Goal: Task Accomplishment & Management: Use online tool/utility

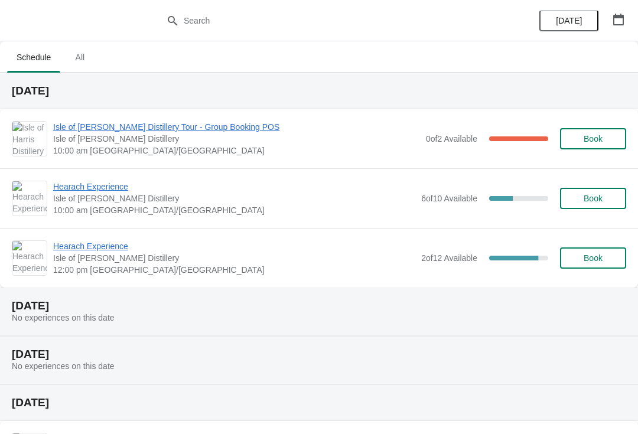
click at [148, 131] on span "Isle of [PERSON_NAME] Distillery Tour - Group Booking POS" at bounding box center [236, 127] width 367 height 12
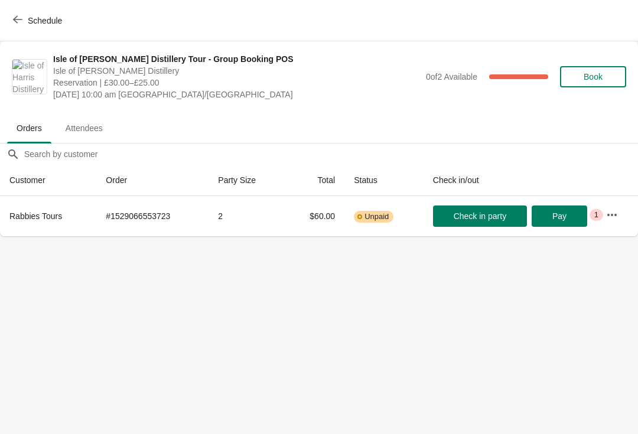
click at [17, 24] on icon "button" at bounding box center [17, 19] width 9 height 9
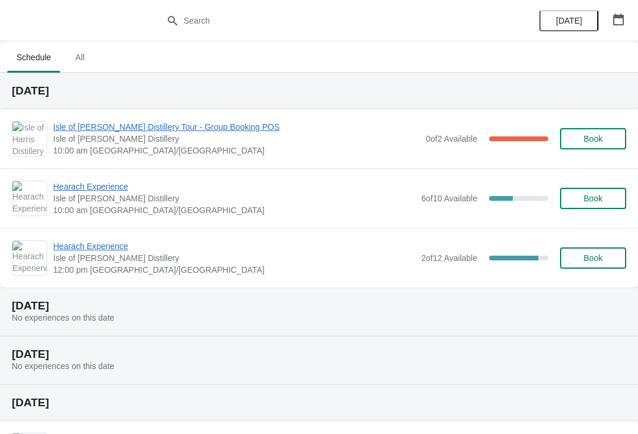
click at [120, 199] on span "Isle of [PERSON_NAME] Distillery" at bounding box center [234, 199] width 362 height 12
click at [102, 191] on span "Hearach Experience" at bounding box center [234, 187] width 362 height 12
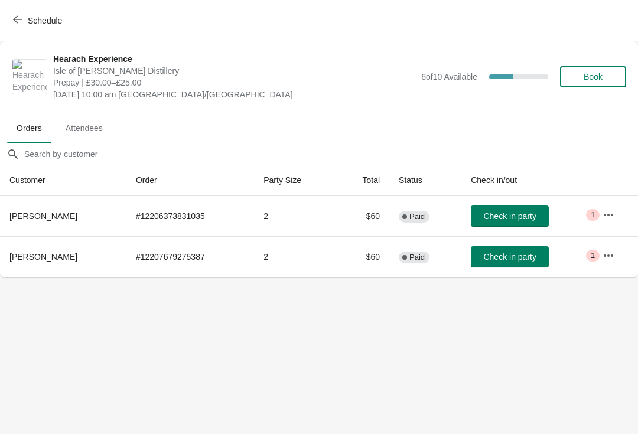
click at [514, 254] on span "Check in party" at bounding box center [509, 256] width 53 height 9
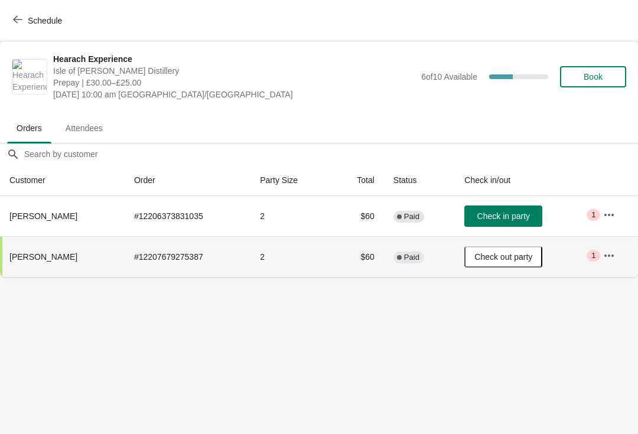
click at [21, 17] on icon "button" at bounding box center [17, 19] width 9 height 9
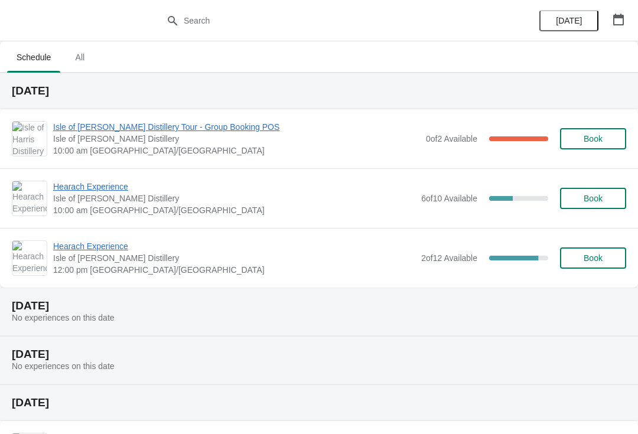
click at [126, 184] on span "Hearach Experience" at bounding box center [234, 187] width 362 height 12
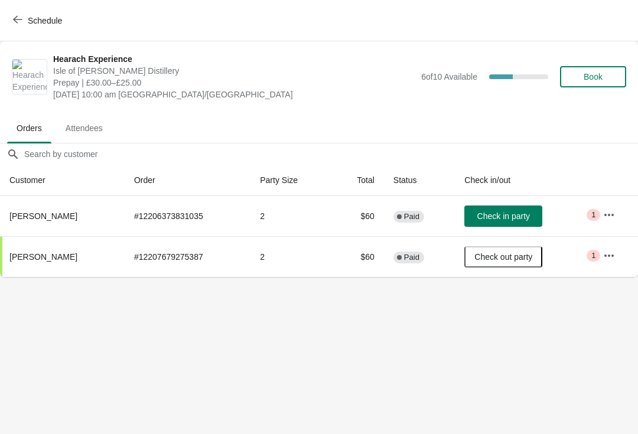
click at [17, 17] on icon "button" at bounding box center [17, 20] width 9 height 8
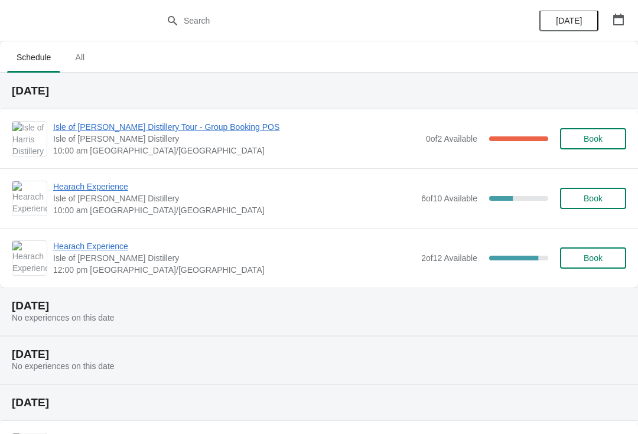
click at [113, 190] on span "Hearach Experience" at bounding box center [234, 187] width 362 height 12
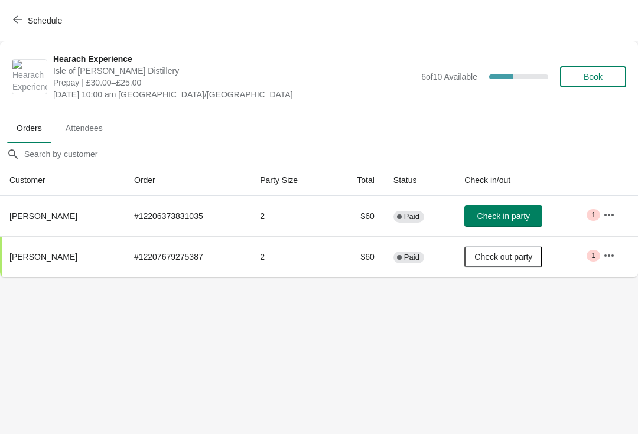
click at [21, 22] on icon "button" at bounding box center [17, 19] width 9 height 9
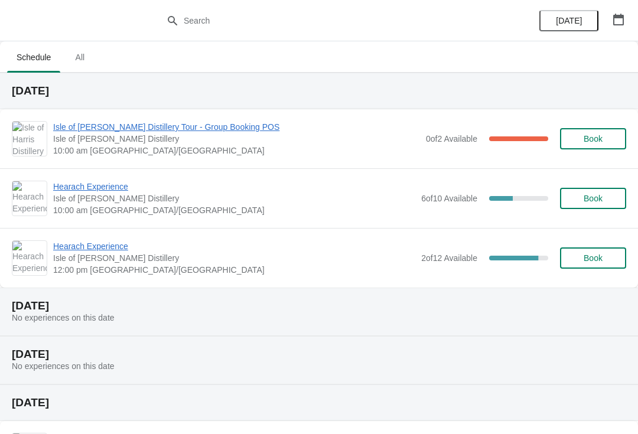
click at [181, 123] on span "Isle of [PERSON_NAME] Distillery Tour - Group Booking POS" at bounding box center [236, 127] width 367 height 12
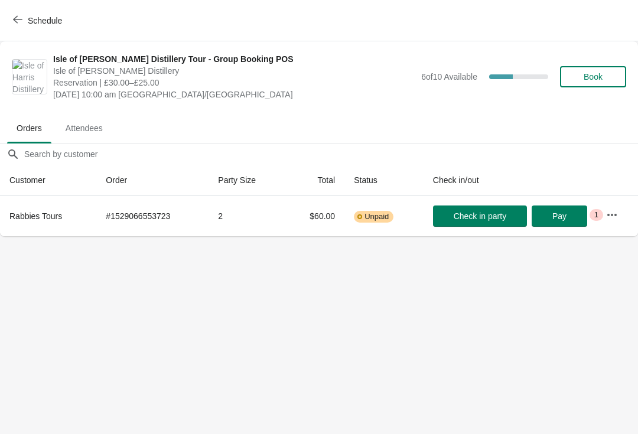
click at [18, 16] on icon "button" at bounding box center [17, 19] width 9 height 9
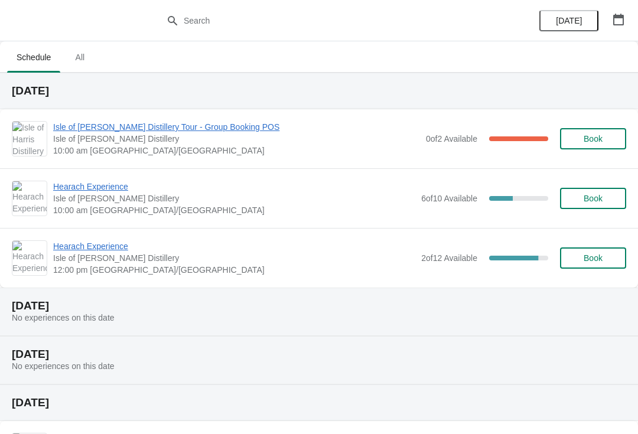
click at [106, 191] on span "Hearach Experience" at bounding box center [234, 187] width 362 height 12
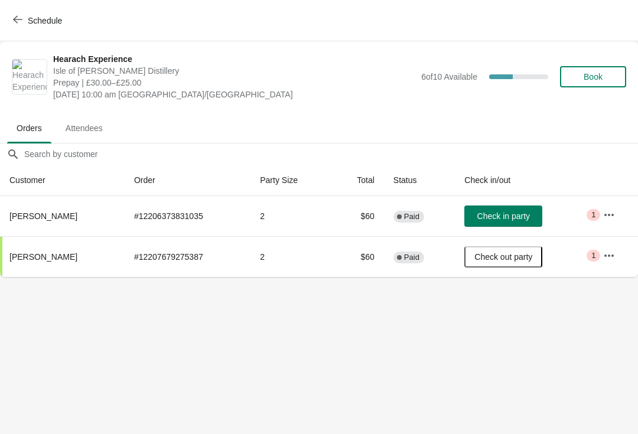
click at [488, 220] on span "Check in party" at bounding box center [503, 215] width 53 height 9
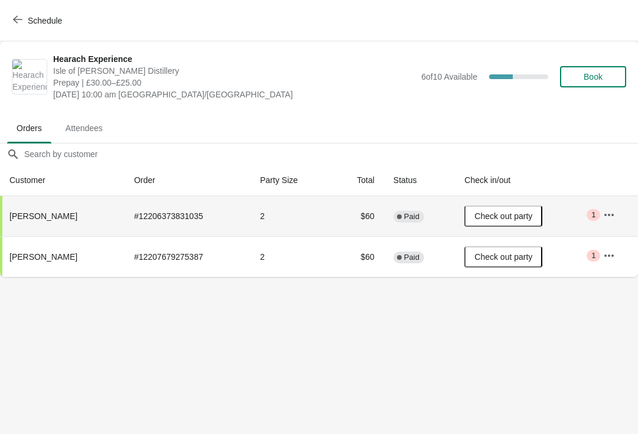
click at [20, 23] on icon "button" at bounding box center [17, 19] width 9 height 9
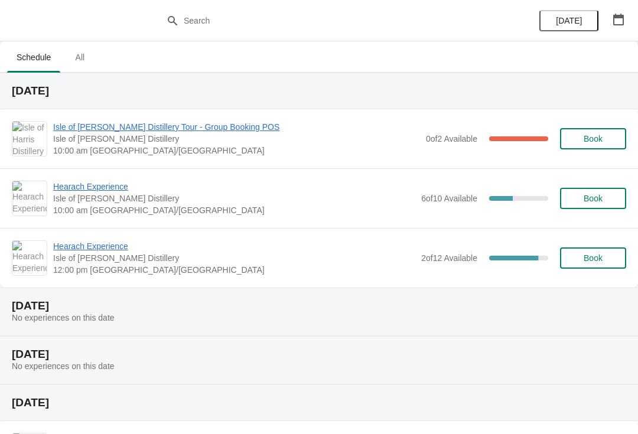
click at [115, 247] on span "Hearach Experience" at bounding box center [234, 246] width 362 height 12
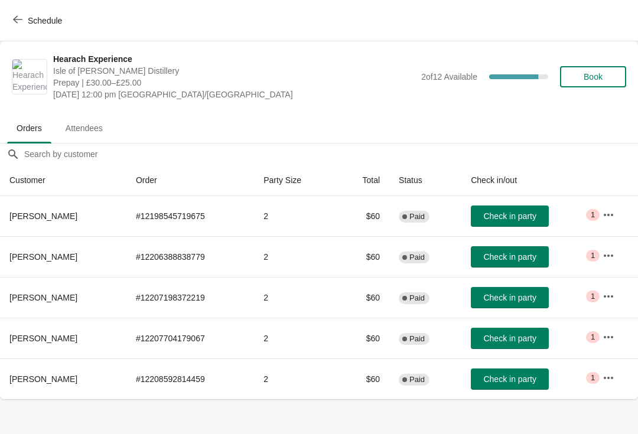
click at [11, 25] on button "Schedule" at bounding box center [39, 20] width 66 height 21
